Goal: Connect with others: Connect with other users

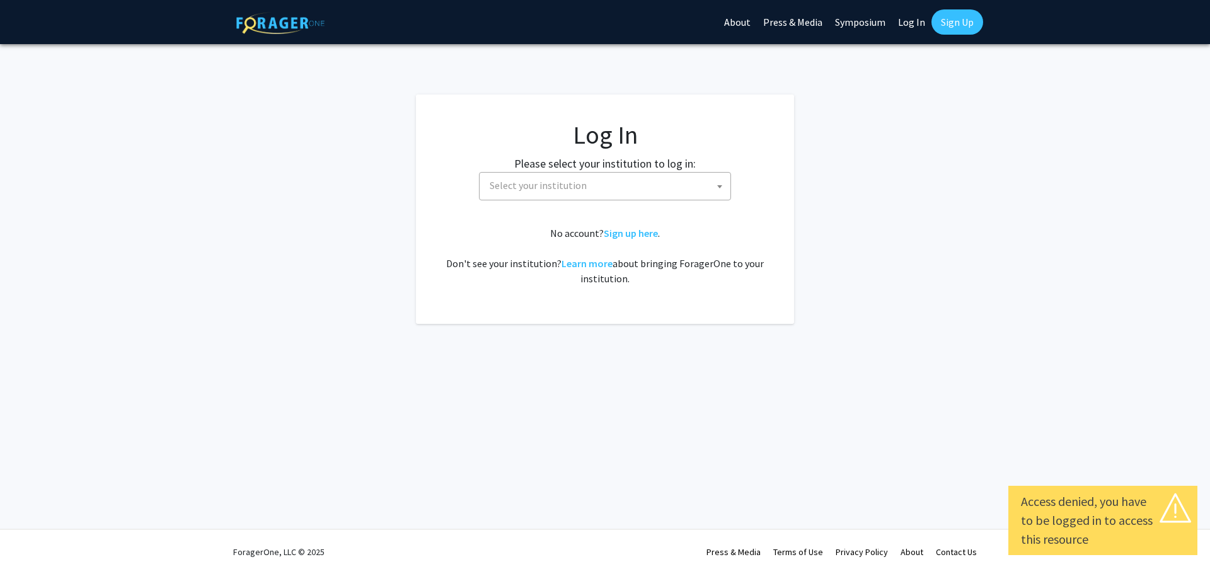
select select
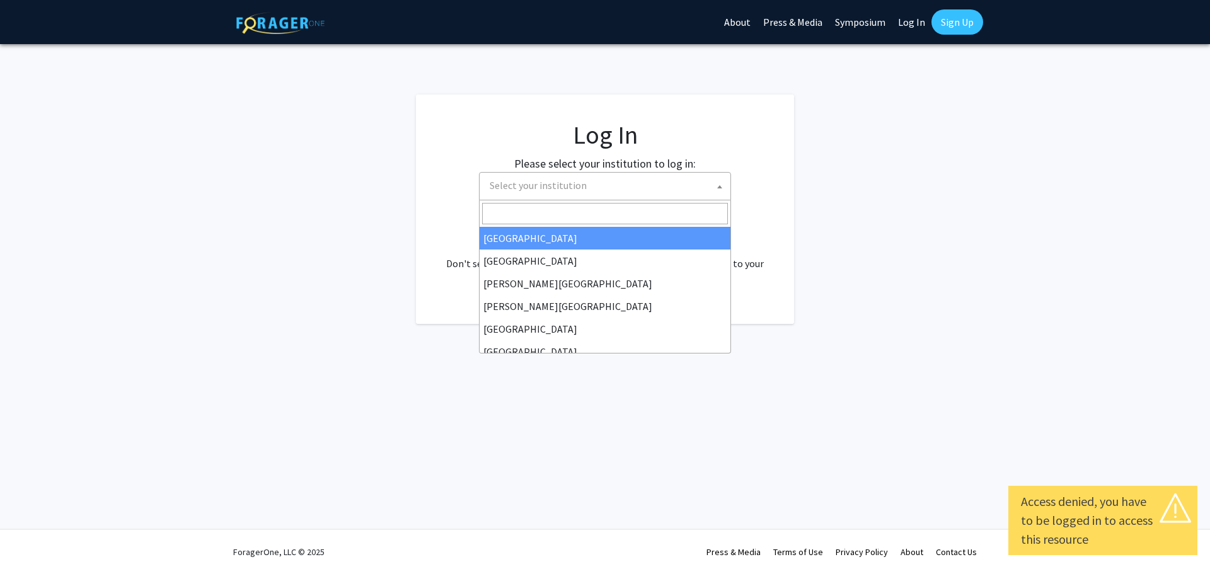
click at [529, 180] on span "Select your institution" at bounding box center [538, 185] width 97 height 13
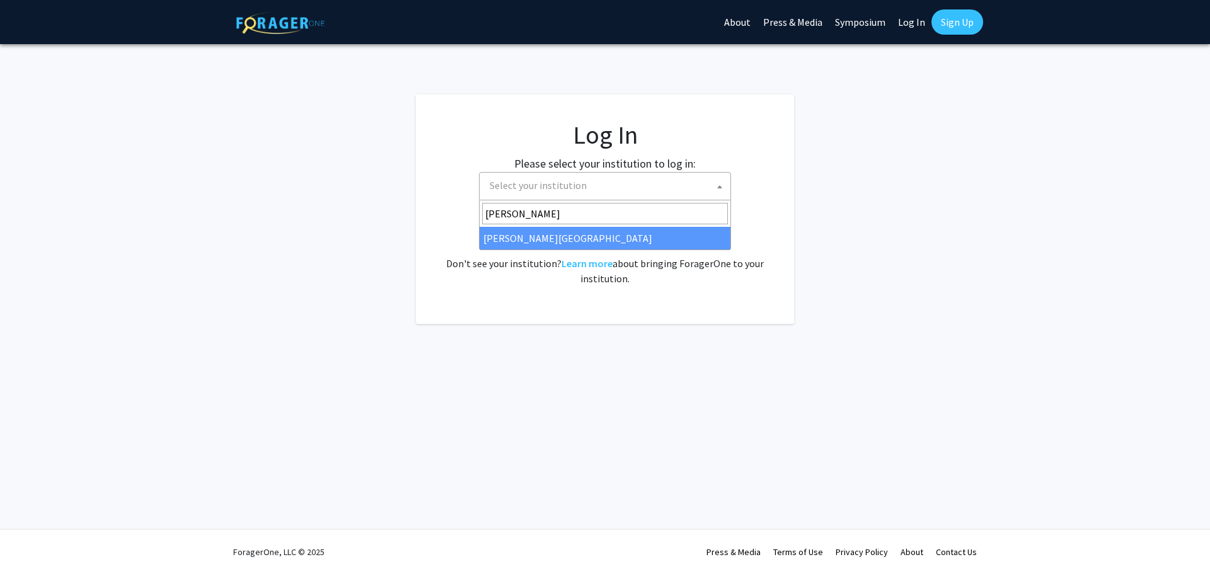
type input "[PERSON_NAME]"
select select "24"
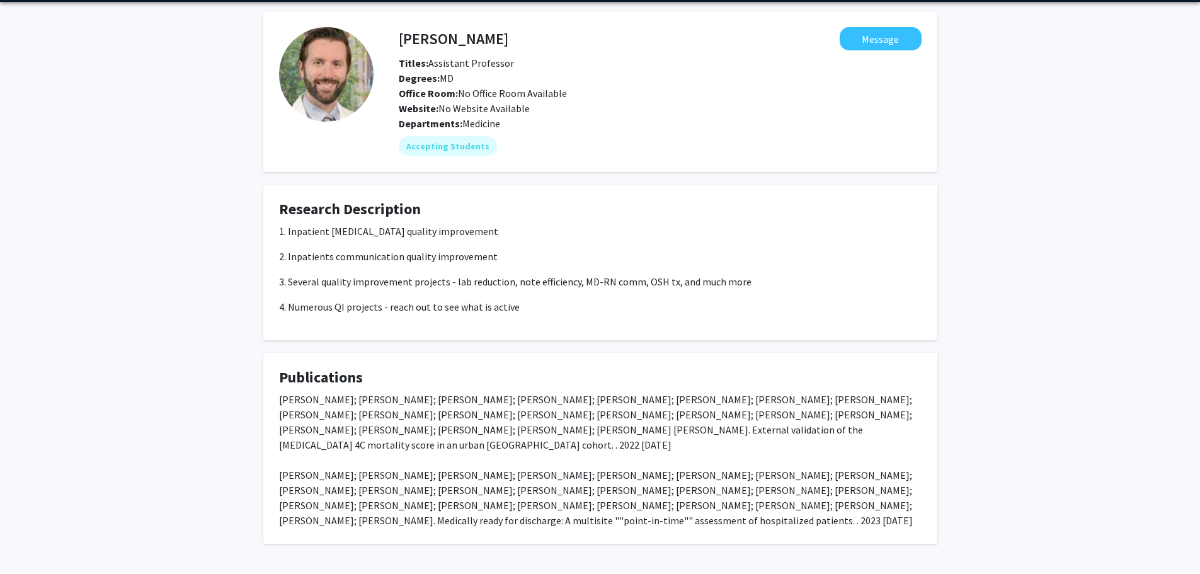
scroll to position [56, 0]
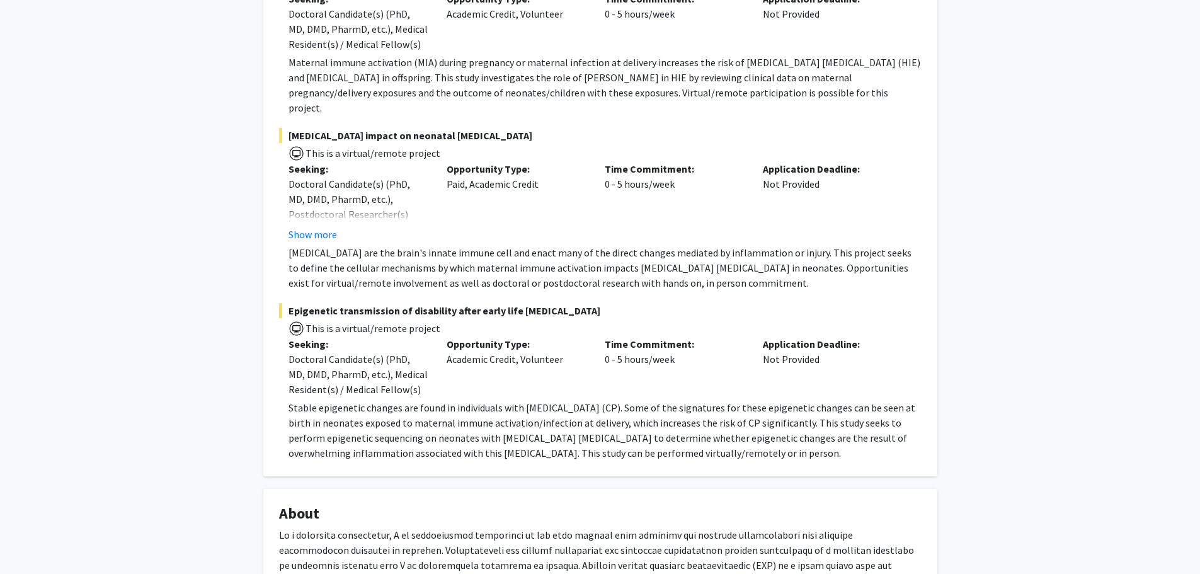
scroll to position [308, 0]
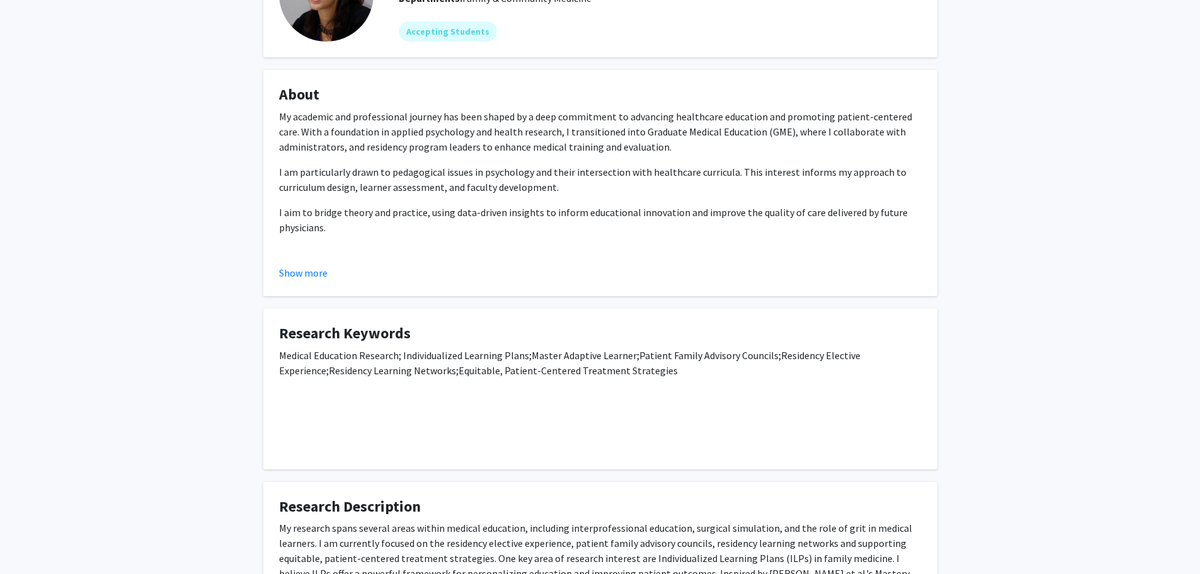
scroll to position [132, 0]
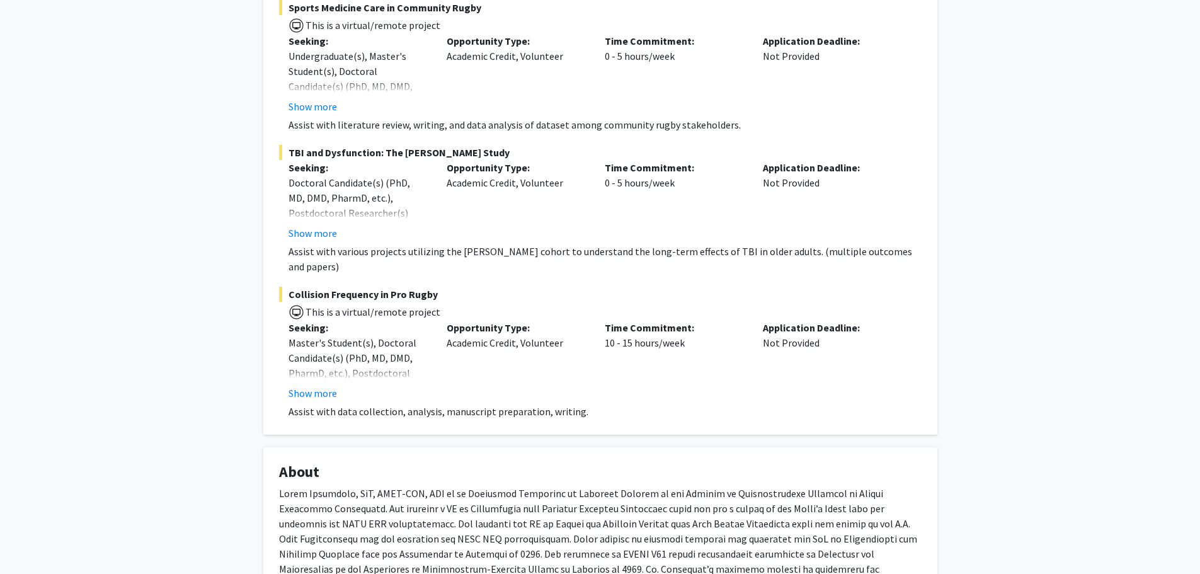
scroll to position [397, 0]
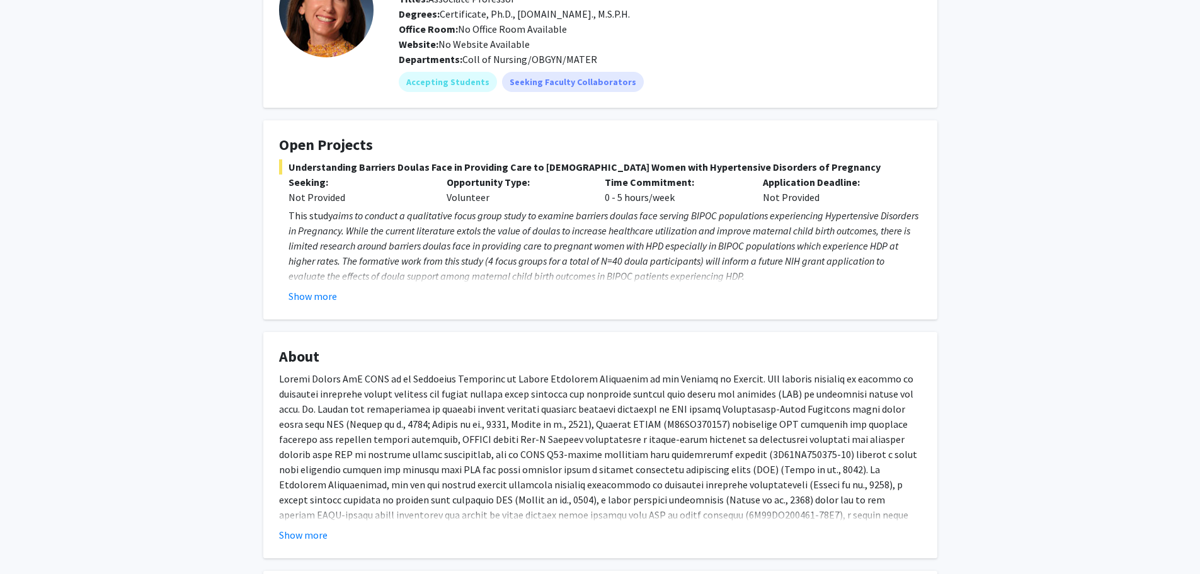
scroll to position [109, 0]
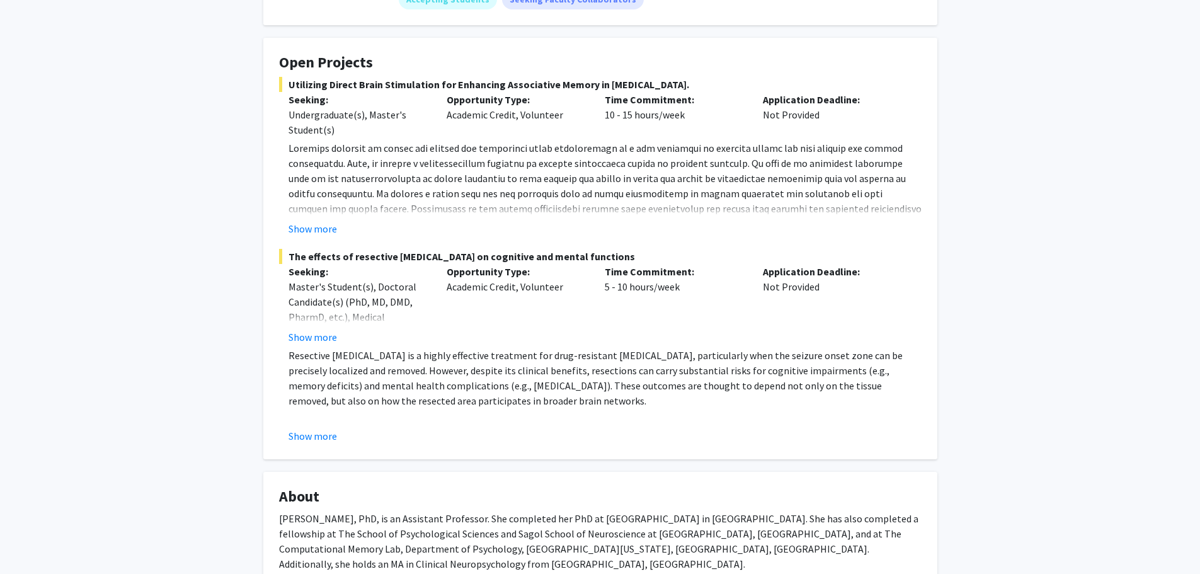
scroll to position [243, 0]
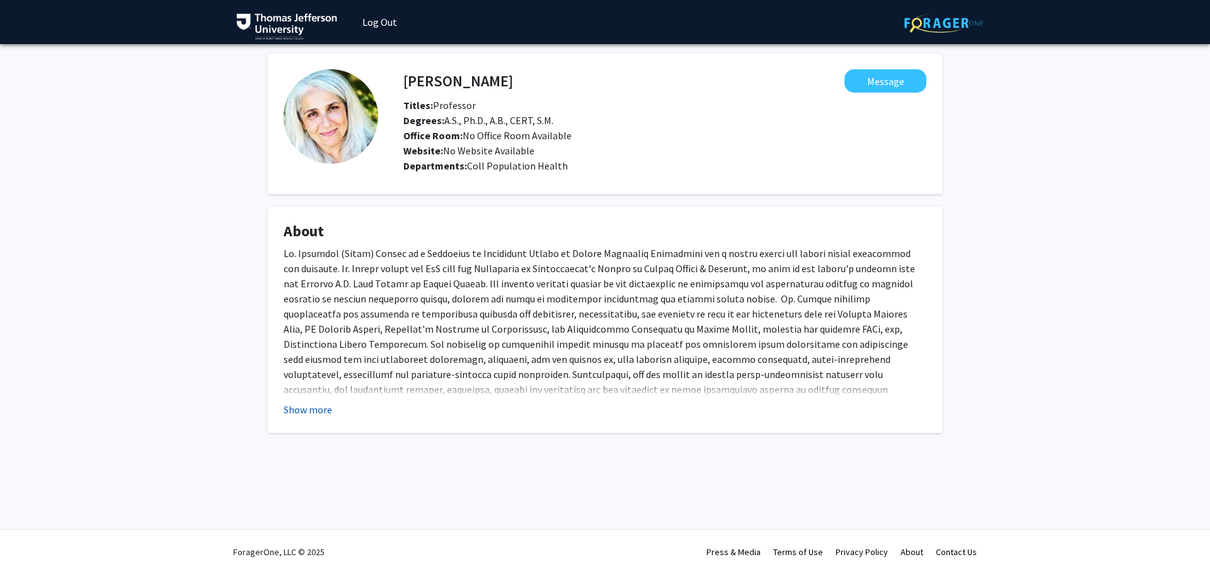
click at [313, 415] on button "Show more" at bounding box center [307, 409] width 49 height 15
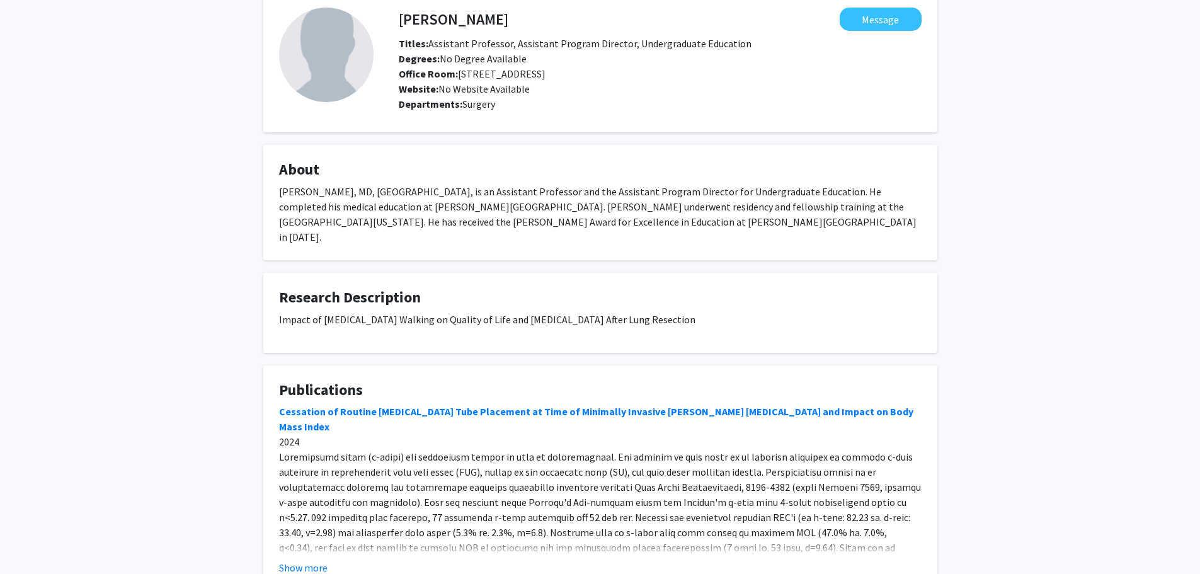
scroll to position [62, 0]
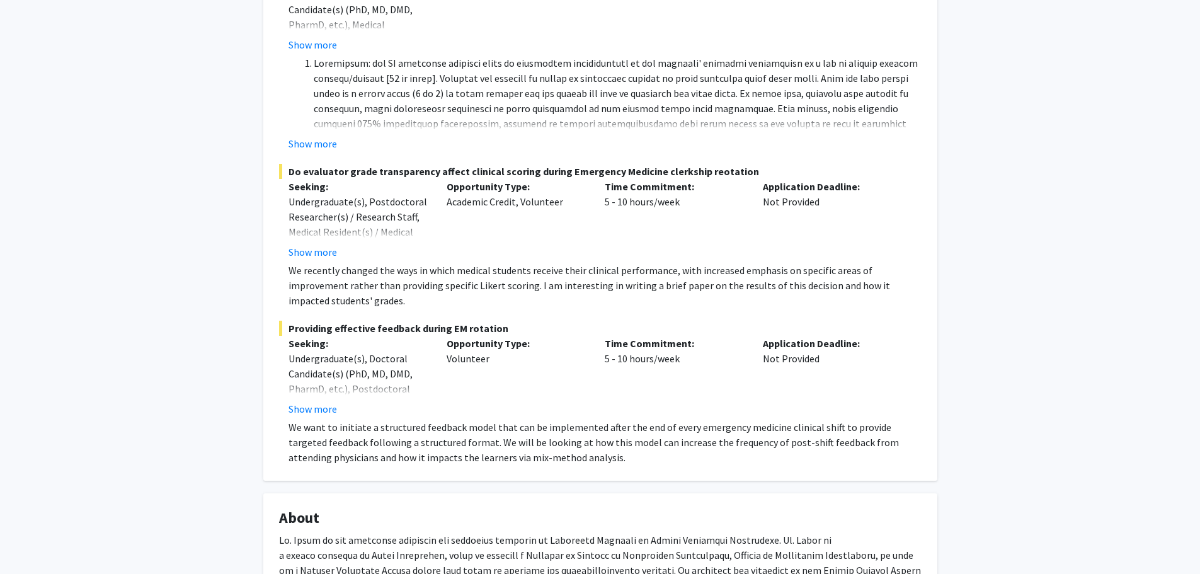
scroll to position [469, 0]
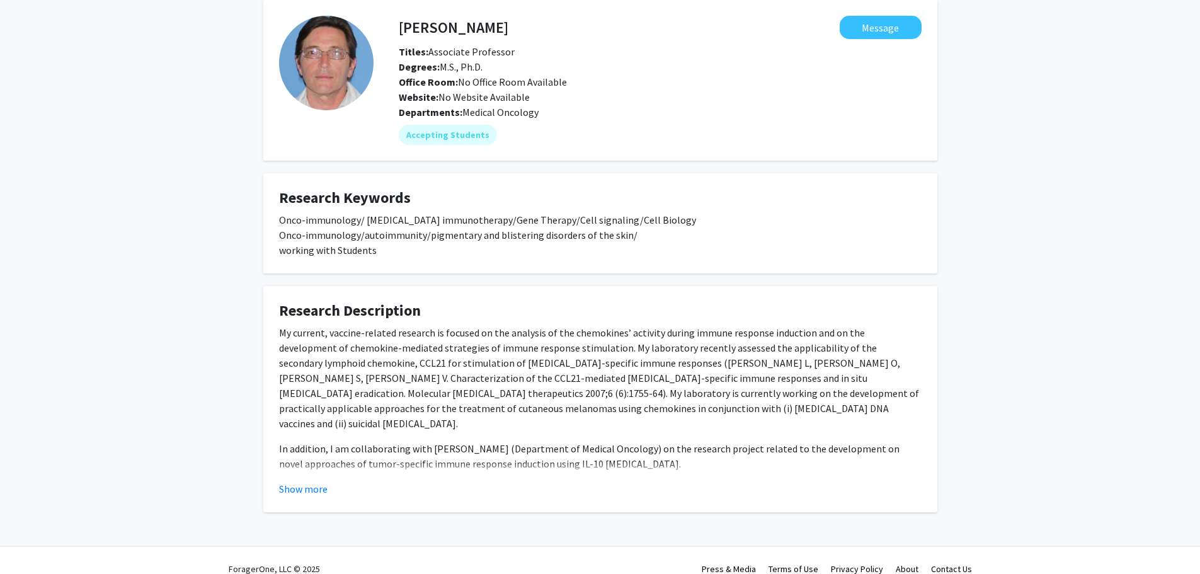
scroll to position [71, 0]
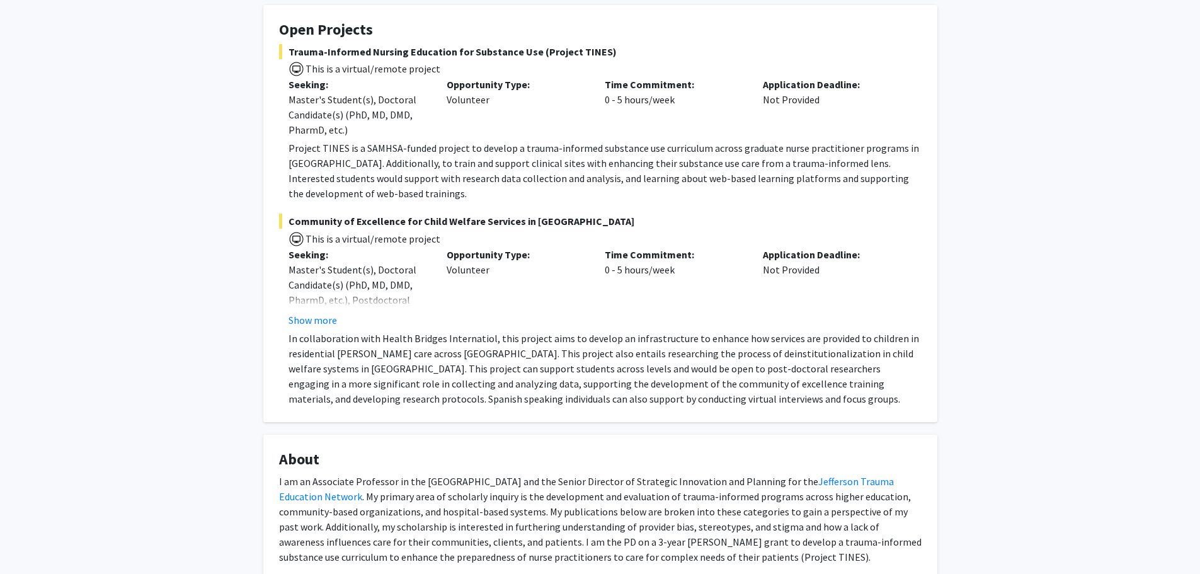
scroll to position [222, 0]
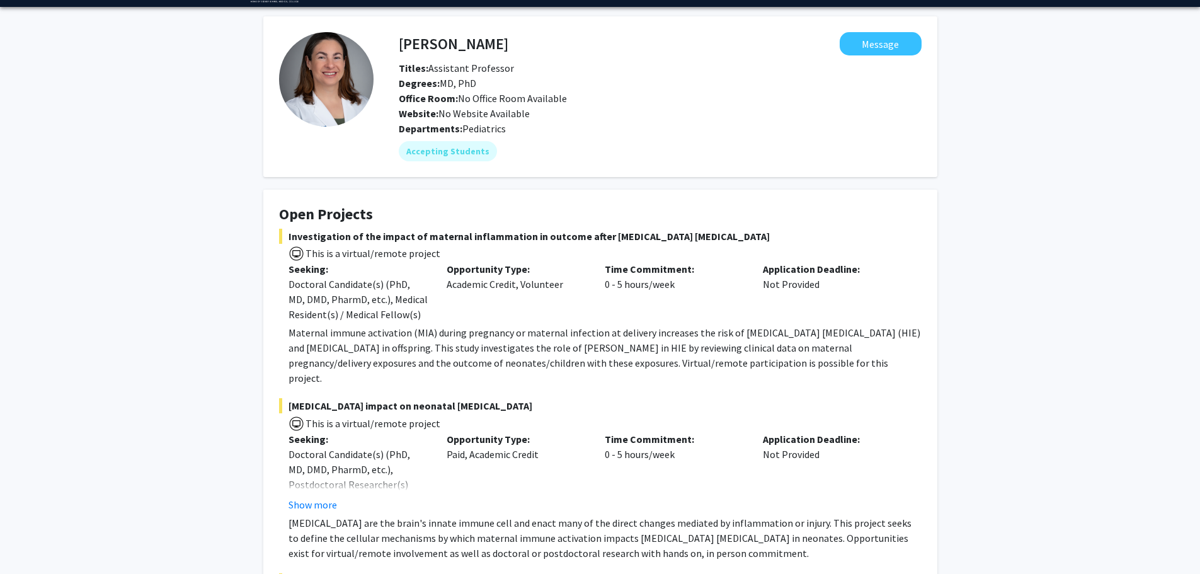
scroll to position [38, 0]
